Goal: Information Seeking & Learning: Learn about a topic

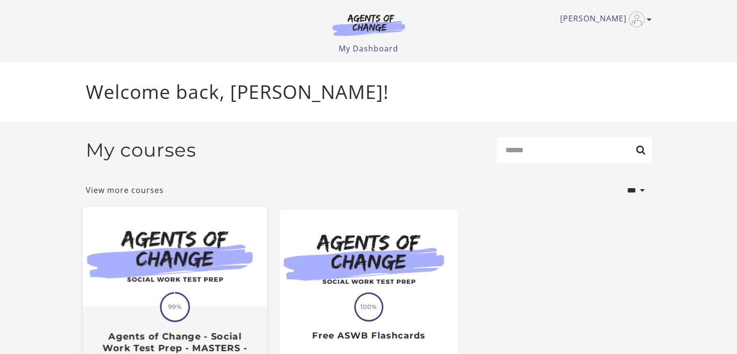
click at [192, 307] on div at bounding box center [174, 257] width 184 height 100
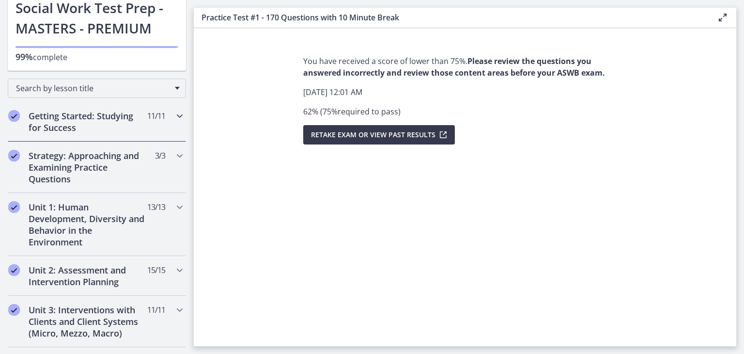
scroll to position [89, 0]
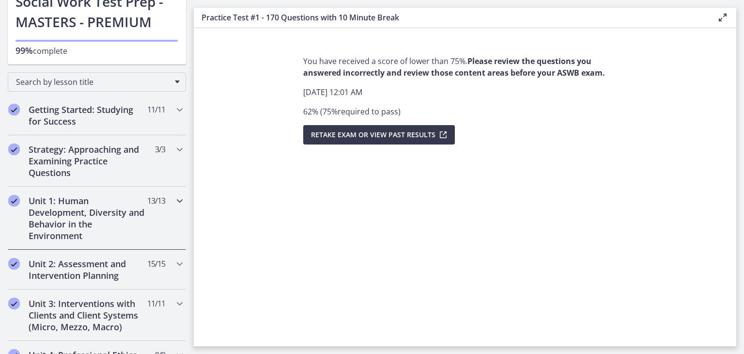
click at [110, 207] on h2 "Unit 1: Human Development, Diversity and Behavior in the Environment" at bounding box center [88, 218] width 118 height 46
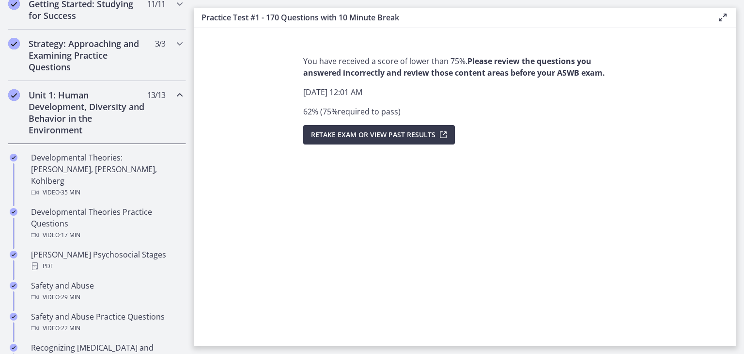
scroll to position [198, 0]
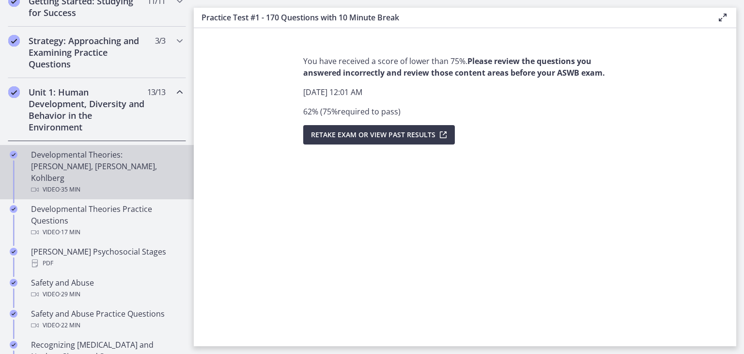
click at [122, 184] on div "Video · 35 min" at bounding box center [106, 190] width 151 height 12
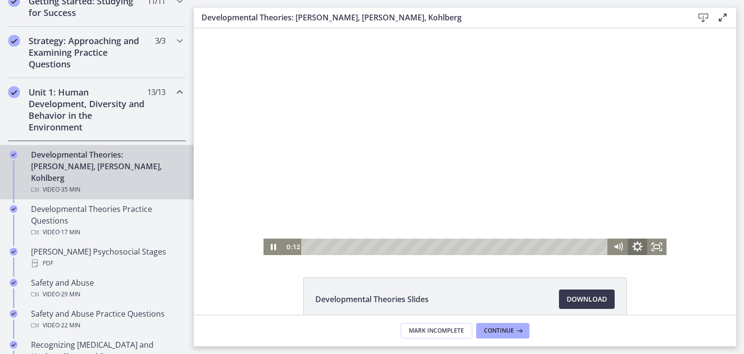
click at [632, 247] on icon "Show settings menu" at bounding box center [637, 246] width 11 height 11
click at [660, 246] on icon "Fullscreen" at bounding box center [656, 246] width 19 height 16
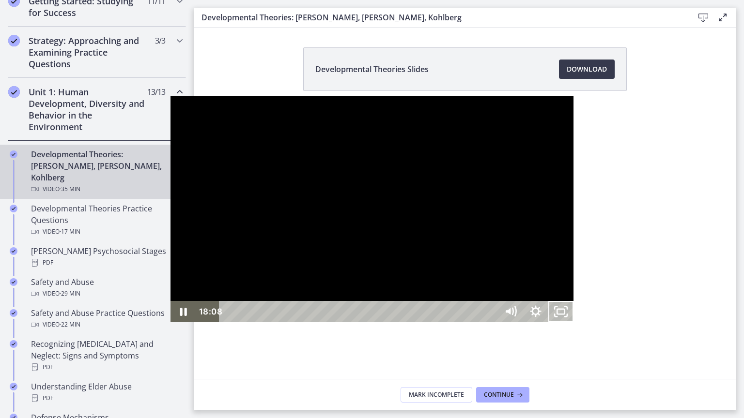
click at [548, 301] on button "Unfullscreen" at bounding box center [560, 311] width 25 height 21
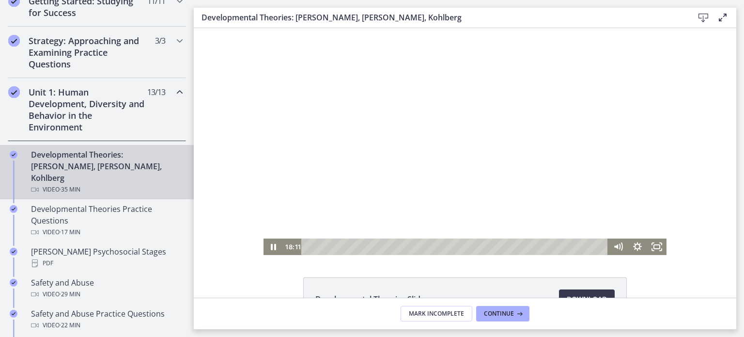
click at [530, 118] on div at bounding box center [464, 141] width 403 height 227
click at [657, 246] on icon "Fullscreen" at bounding box center [656, 247] width 23 height 20
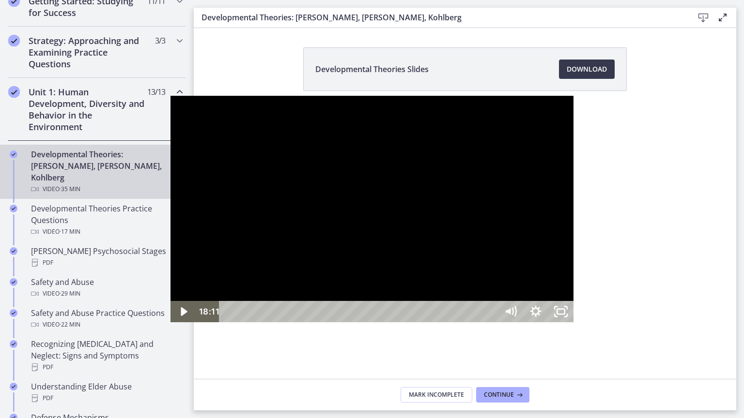
click at [573, 305] on div at bounding box center [371, 209] width 403 height 227
click at [523, 298] on div at bounding box center [371, 209] width 403 height 227
click at [423, 277] on div at bounding box center [371, 209] width 403 height 227
click at [576, 325] on icon "Unfullscreen" at bounding box center [561, 312] width 30 height 26
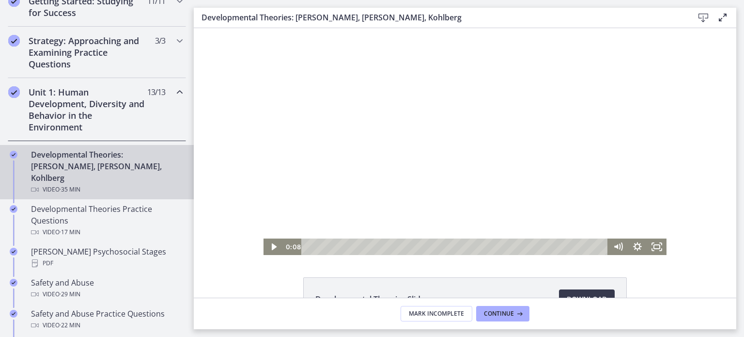
scroll to position [69, 0]
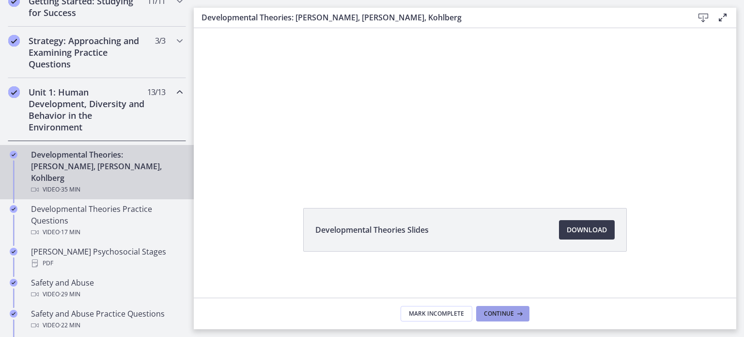
click at [492, 311] on span "Continue" at bounding box center [499, 313] width 30 height 8
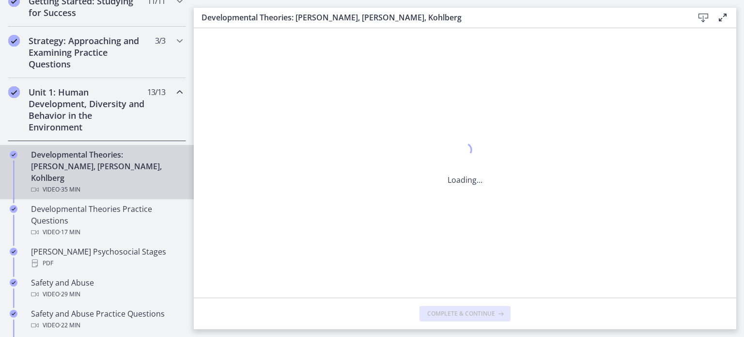
scroll to position [0, 0]
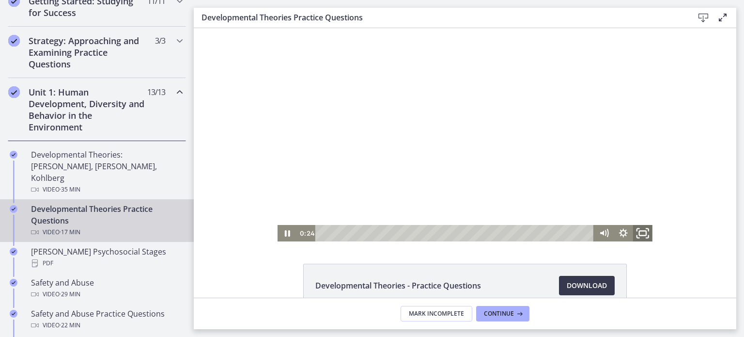
click at [639, 235] on rect "Fullscreen" at bounding box center [642, 233] width 7 height 5
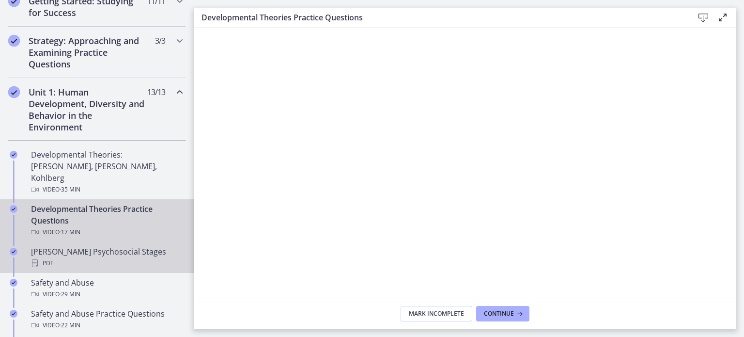
scroll to position [306, 0]
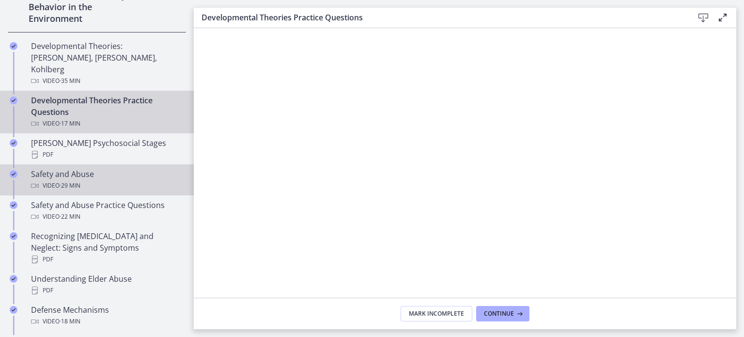
click at [68, 180] on span "· 29 min" at bounding box center [70, 186] width 21 height 12
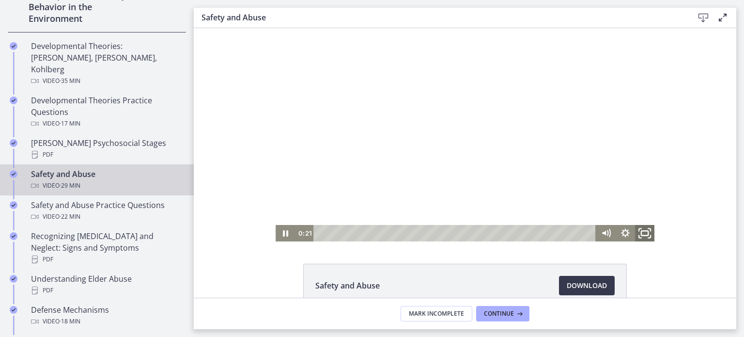
click at [637, 232] on icon "Fullscreen" at bounding box center [644, 233] width 23 height 20
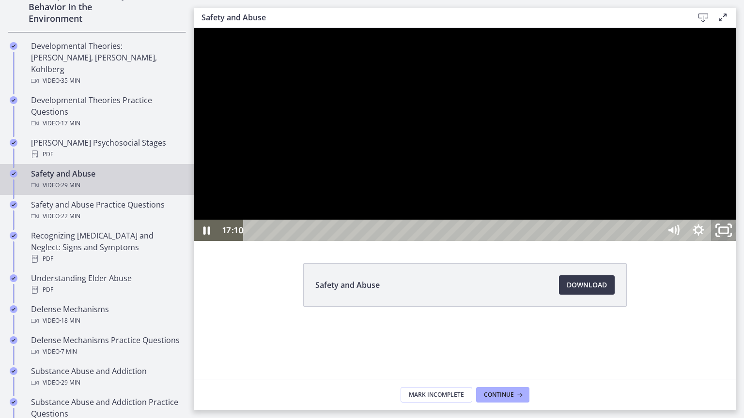
click at [739, 244] on icon "Unfullscreen" at bounding box center [724, 231] width 30 height 26
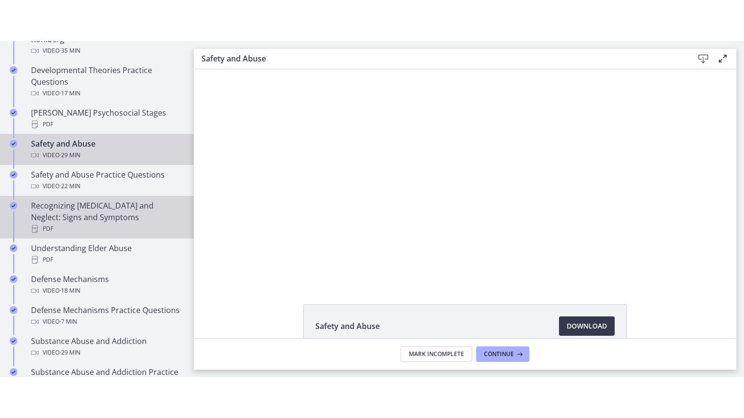
scroll to position [377, 0]
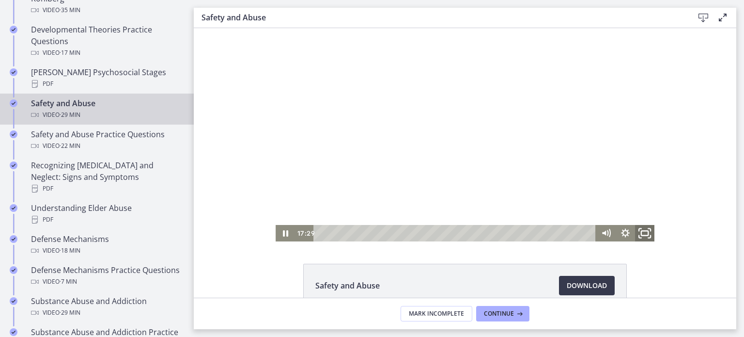
click at [637, 234] on icon "Fullscreen" at bounding box center [644, 233] width 23 height 20
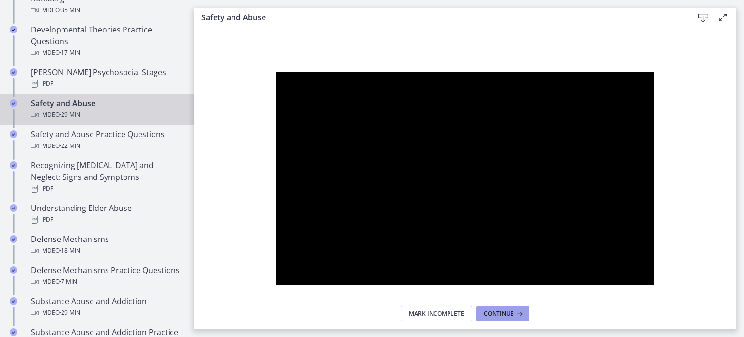
click at [502, 308] on button "Continue" at bounding box center [502, 313] width 53 height 15
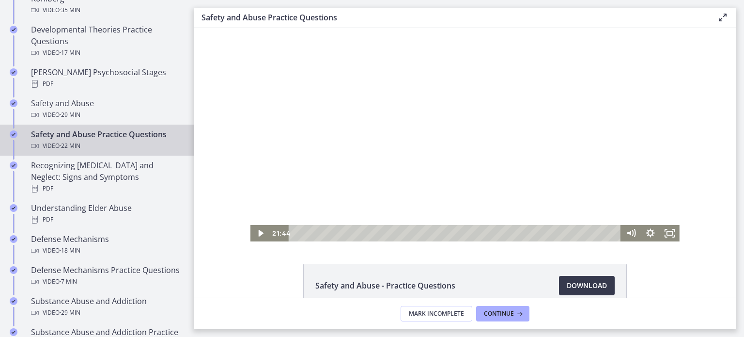
click at [535, 213] on div at bounding box center [464, 134] width 429 height 213
click at [516, 178] on div at bounding box center [464, 134] width 429 height 213
click at [666, 232] on icon "Fullscreen" at bounding box center [669, 233] width 23 height 20
